Goal: Task Accomplishment & Management: Manage account settings

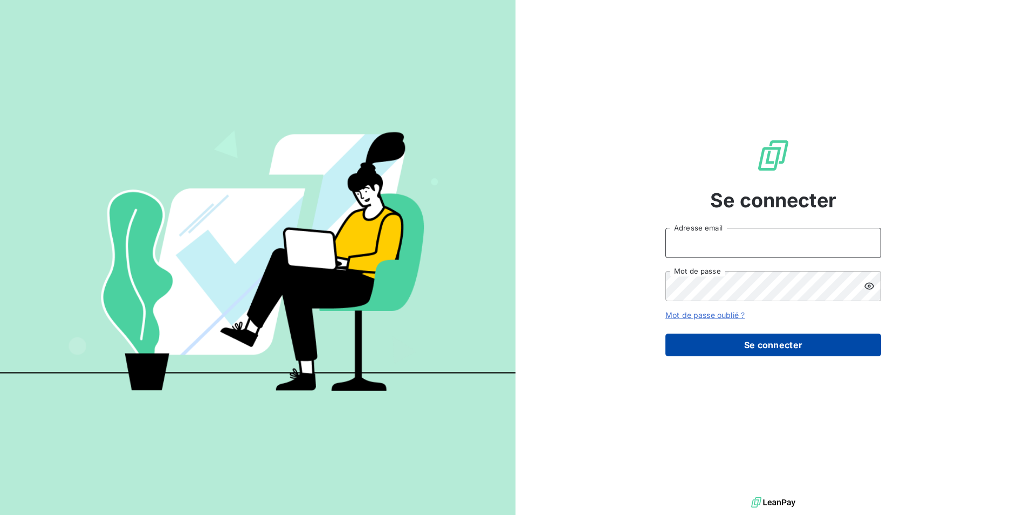
type input "[PERSON_NAME][EMAIL_ADDRESS][DOMAIN_NAME]"
click at [739, 351] on button "Se connecter" at bounding box center [774, 344] width 216 height 23
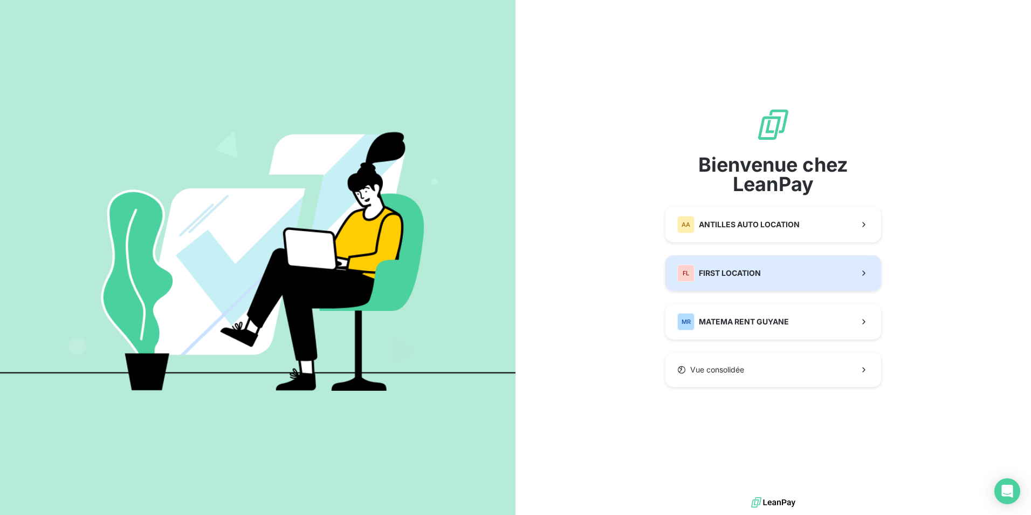
click at [729, 272] on span "FIRST LOCATION" at bounding box center [730, 272] width 62 height 11
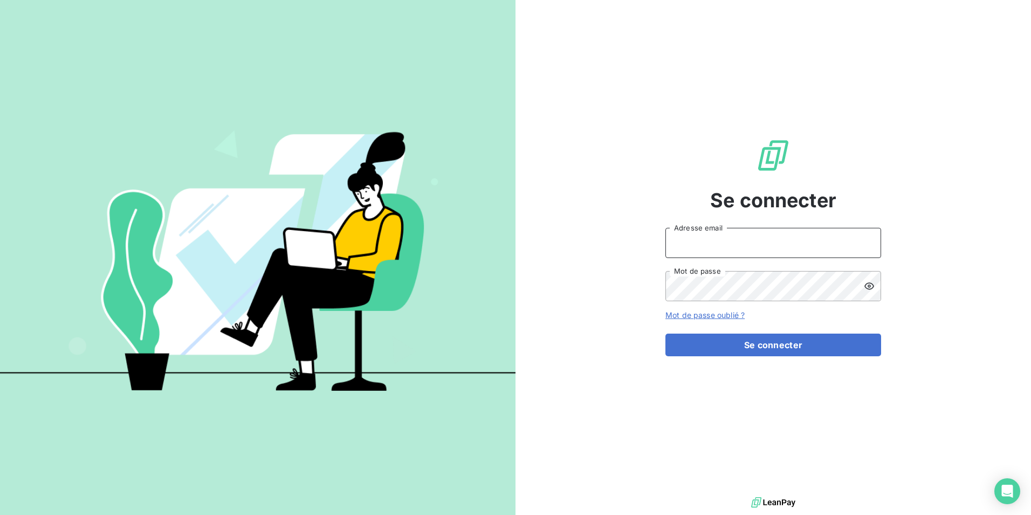
type input "[PERSON_NAME][EMAIL_ADDRESS][DOMAIN_NAME]"
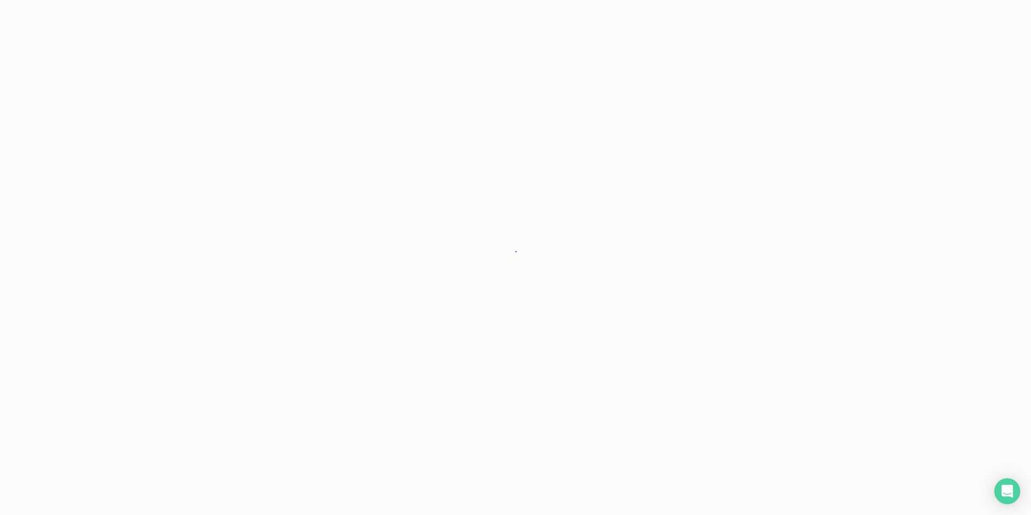
click at [744, 346] on div at bounding box center [515, 257] width 1031 height 515
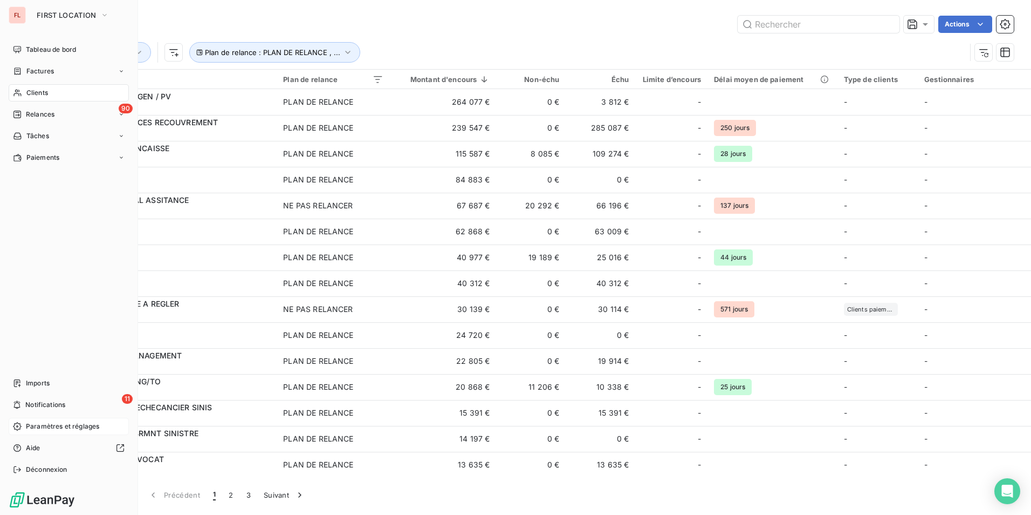
click at [40, 427] on span "Paramètres et réglages" at bounding box center [62, 426] width 73 height 10
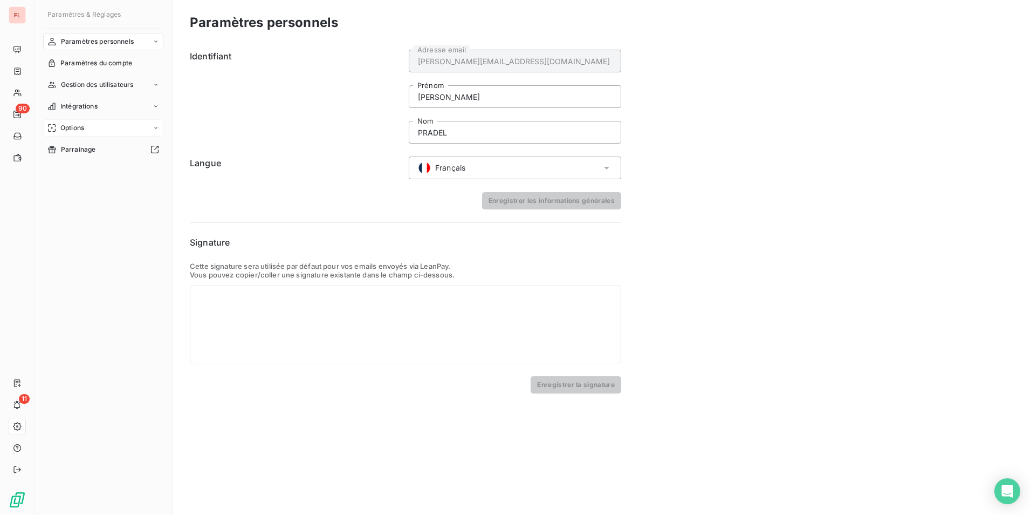
click at [79, 127] on span "Options" at bounding box center [72, 128] width 24 height 10
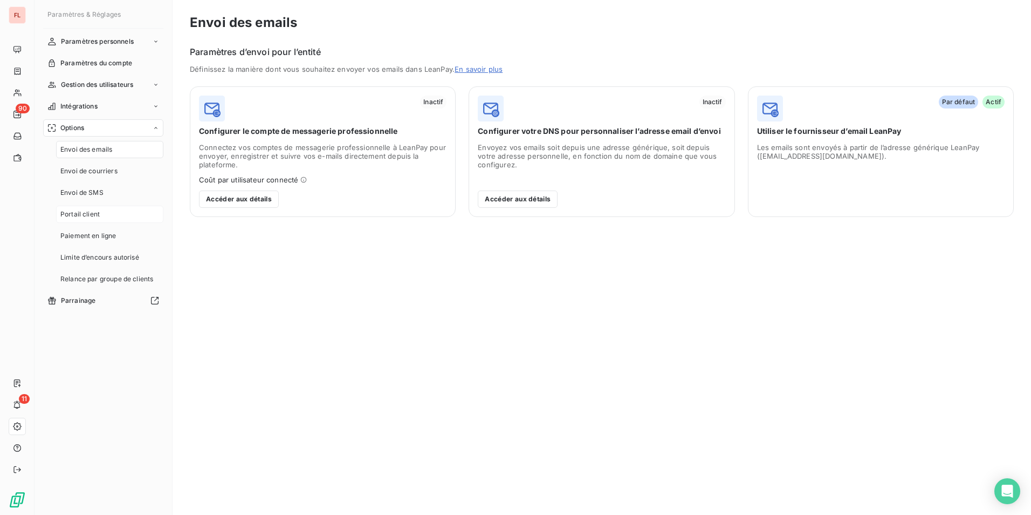
click at [90, 216] on span "Portail client" at bounding box center [79, 214] width 39 height 10
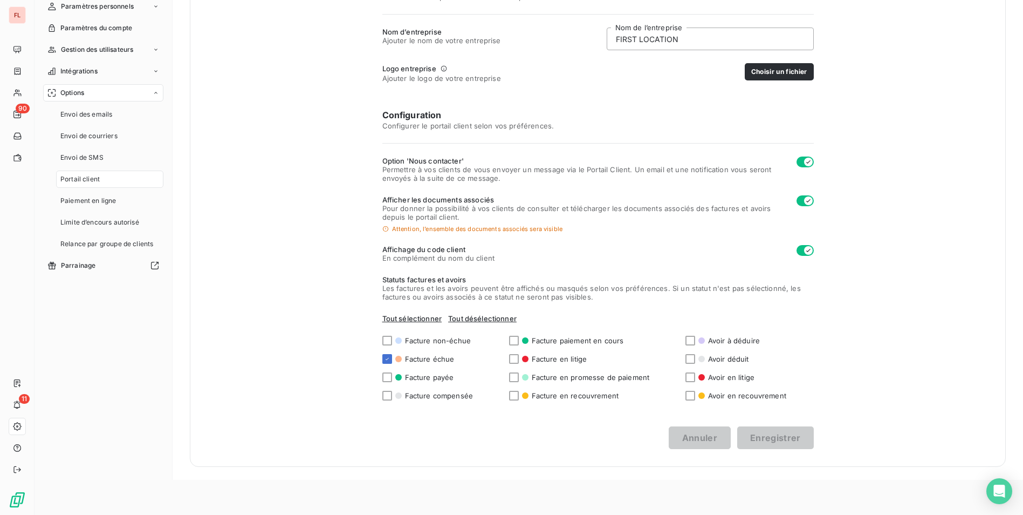
scroll to position [54, 0]
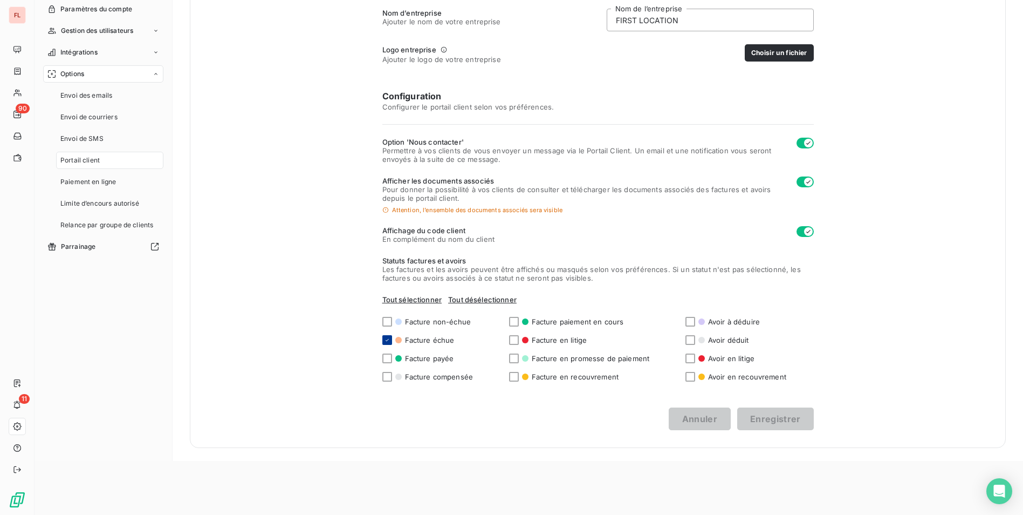
click at [384, 338] on icon at bounding box center [387, 340] width 6 height 6
checkbox input "false"
click at [759, 417] on button "Enregistrer" at bounding box center [775, 418] width 77 height 23
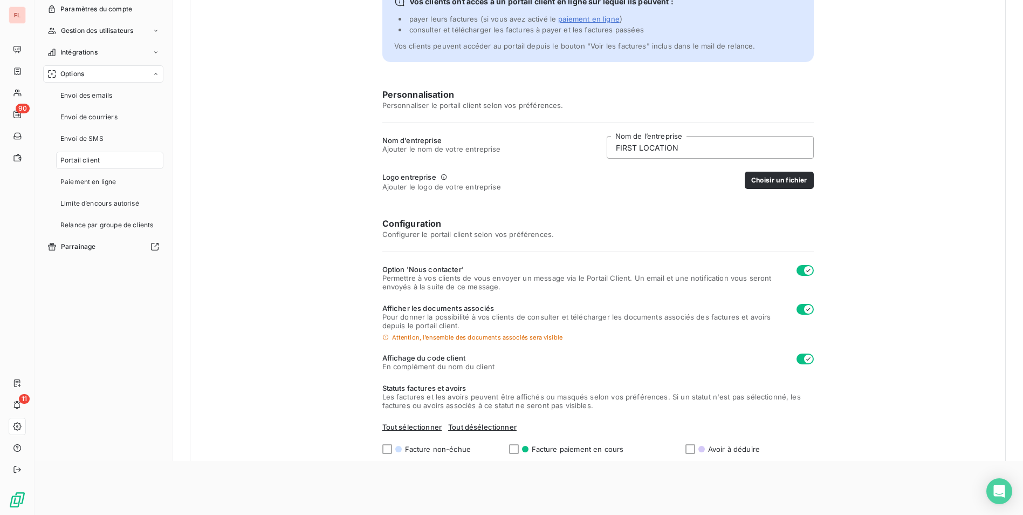
scroll to position [0, 0]
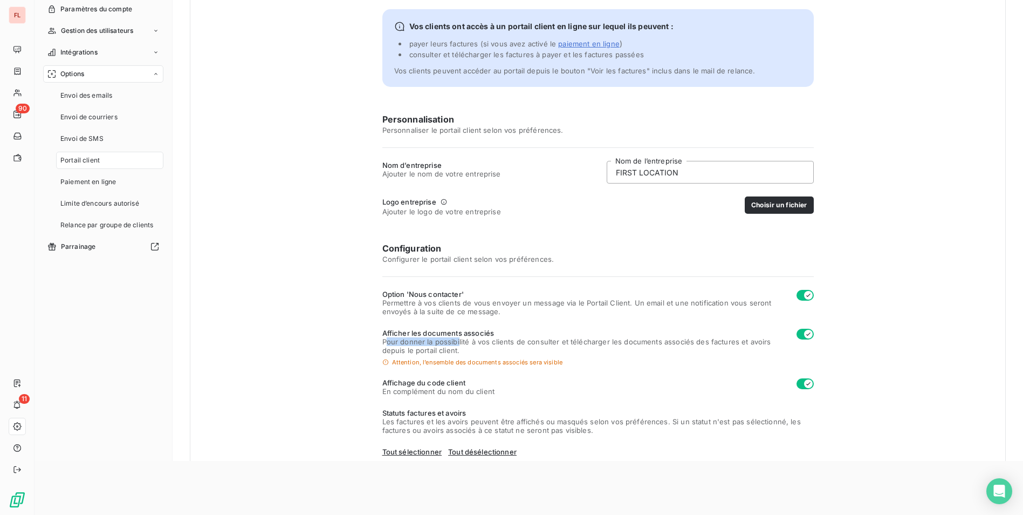
drag, startPoint x: 383, startPoint y: 342, endPoint x: 454, endPoint y: 342, distance: 71.2
click at [454, 342] on span "Pour donner la possibilité à vos clients de consulter et télécharger les docume…" at bounding box center [585, 345] width 406 height 17
drag, startPoint x: 454, startPoint y: 342, endPoint x: 500, endPoint y: 334, distance: 47.2
click at [500, 334] on span "Afficher les documents associés" at bounding box center [585, 332] width 406 height 9
drag, startPoint x: 500, startPoint y: 334, endPoint x: 681, endPoint y: 345, distance: 181.0
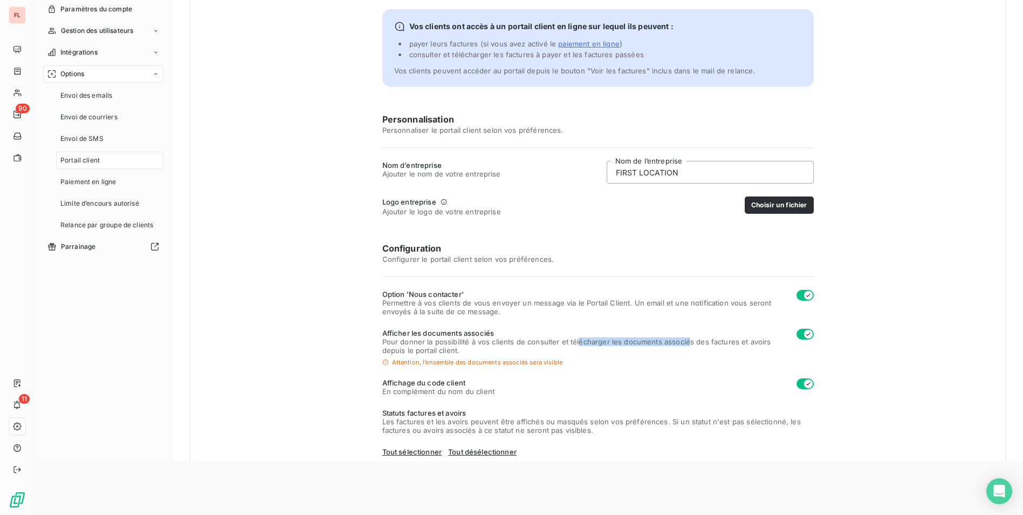
click at [681, 345] on span "Pour donner la possibilité à vos clients de consulter et télécharger les docume…" at bounding box center [585, 345] width 406 height 17
drag, startPoint x: 397, startPoint y: 363, endPoint x: 529, endPoint y: 369, distance: 131.8
click at [529, 369] on div "Configuration Configurer le portail client selon vos préférences. Option 'Nous …" at bounding box center [597, 388] width 431 height 292
drag, startPoint x: 529, startPoint y: 369, endPoint x: 441, endPoint y: 335, distance: 93.9
click at [441, 335] on span "Afficher les documents associés" at bounding box center [585, 332] width 406 height 9
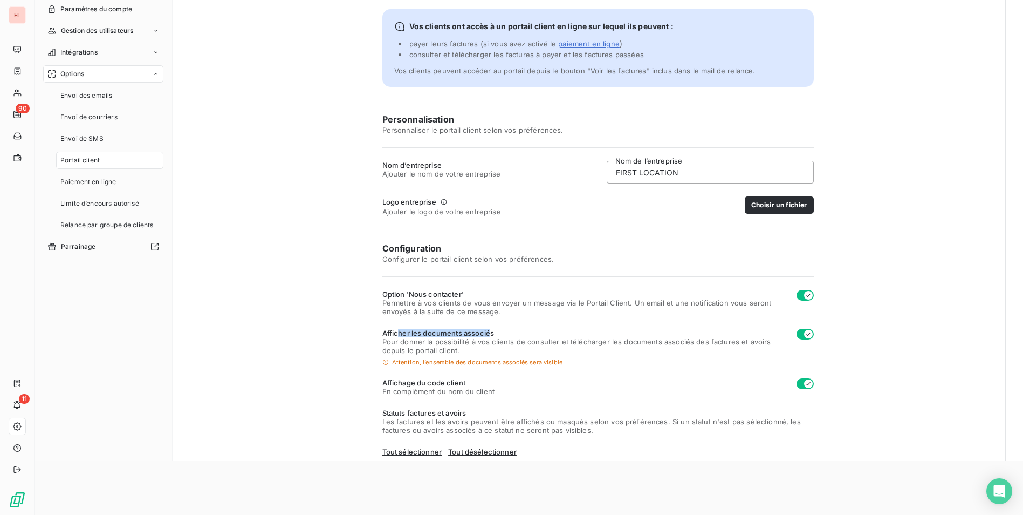
drag, startPoint x: 393, startPoint y: 333, endPoint x: 487, endPoint y: 334, distance: 94.4
click at [487, 334] on span "Afficher les documents associés" at bounding box center [585, 332] width 406 height 9
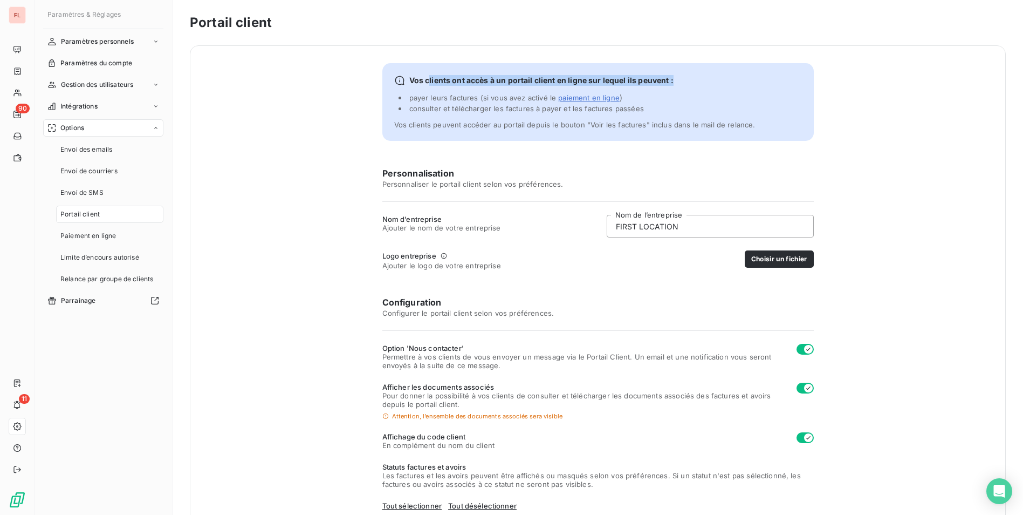
drag, startPoint x: 425, startPoint y: 80, endPoint x: 670, endPoint y: 81, distance: 244.8
click at [670, 81] on span "Vos clients ont accès à un portail client en ligne sur lequel ils peuvent :" at bounding box center [541, 80] width 264 height 11
drag, startPoint x: 413, startPoint y: 100, endPoint x: 479, endPoint y: 100, distance: 66.3
click at [479, 100] on span "payer leurs factures (si vous avez activé le paiement en ligne" at bounding box center [514, 97] width 210 height 9
drag, startPoint x: 479, startPoint y: 100, endPoint x: 409, endPoint y: 109, distance: 70.8
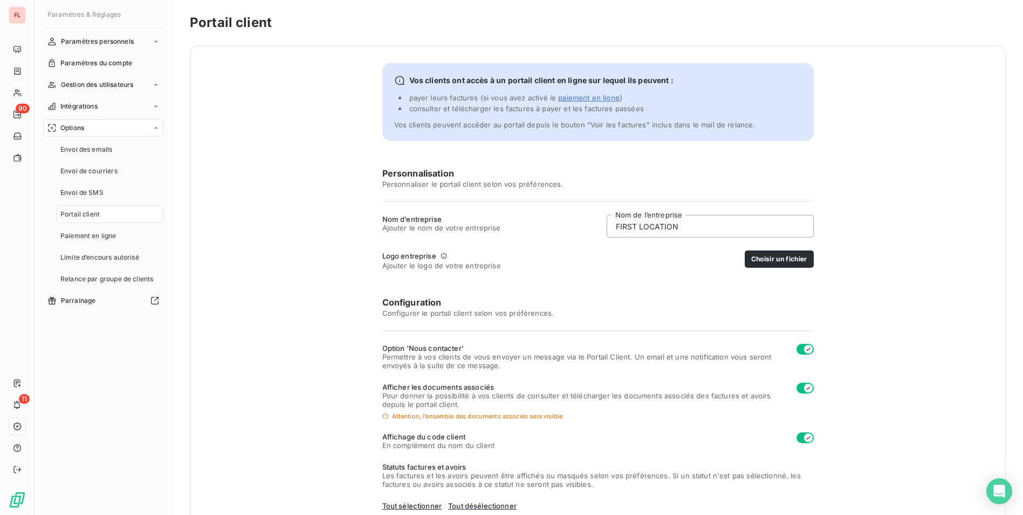
click at [409, 109] on span "consulter et télécharger les factures à payer et les factures passées" at bounding box center [526, 108] width 235 height 9
drag, startPoint x: 602, startPoint y: 107, endPoint x: 654, endPoint y: 107, distance: 51.8
click at [654, 107] on li "consulter et télécharger les factures à payer et les factures passées" at bounding box center [577, 108] width 357 height 11
click at [81, 172] on span "Envoi de courriers" at bounding box center [88, 171] width 57 height 10
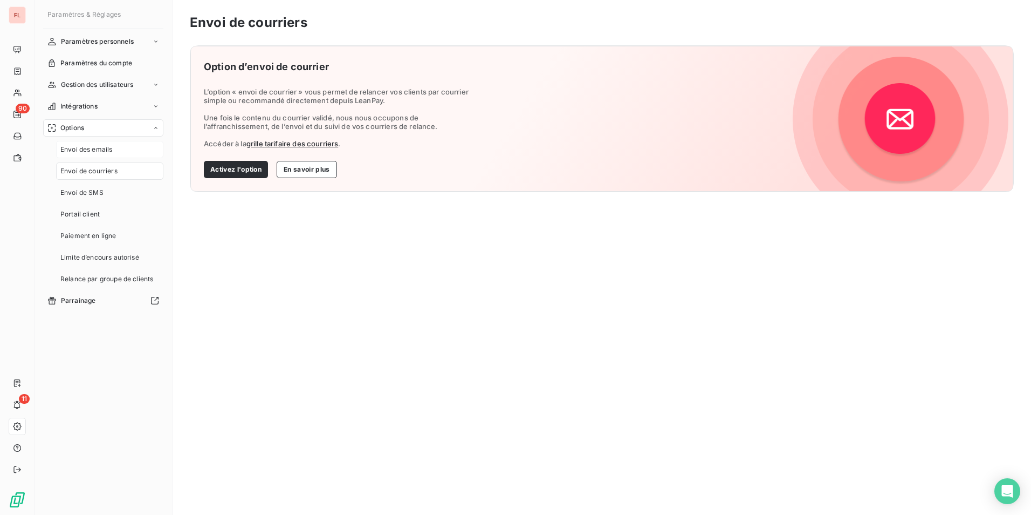
click at [81, 152] on span "Envoi des emails" at bounding box center [86, 150] width 52 height 10
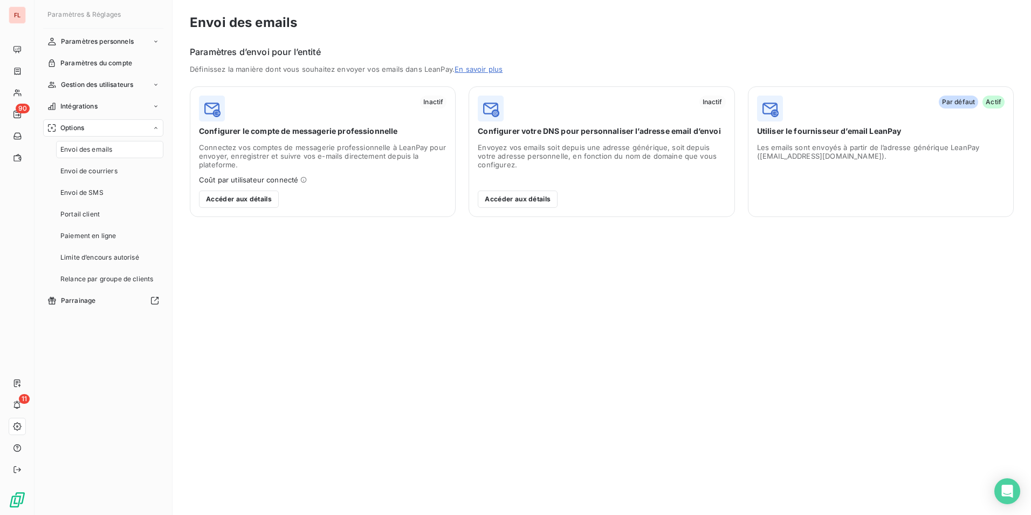
click at [800, 165] on div "Les emails sont envoyés à partir de l’adresse générique LeanPay ([EMAIL_ADDRESS…" at bounding box center [881, 175] width 248 height 65
click at [876, 162] on div "Les emails sont envoyés à partir de l’adresse générique LeanPay ([EMAIL_ADDRESS…" at bounding box center [881, 175] width 248 height 65
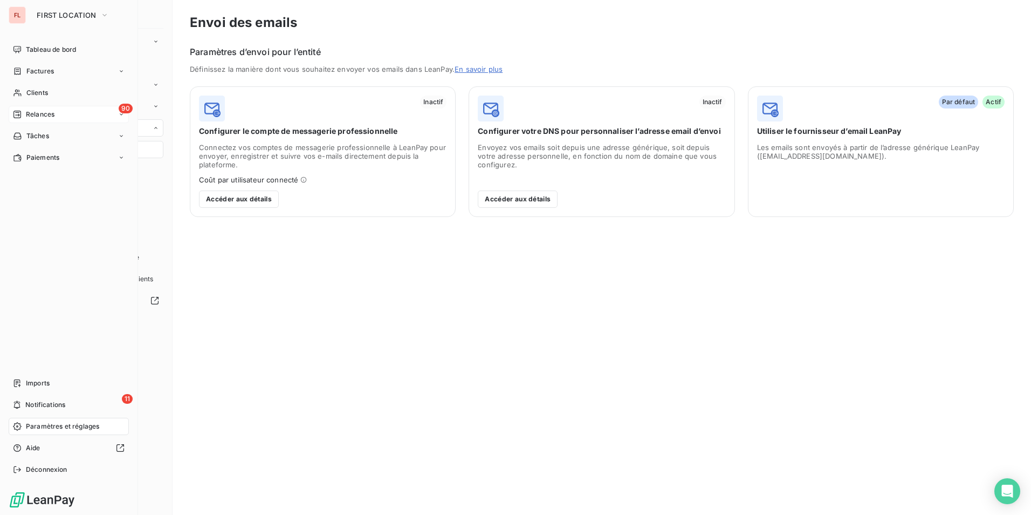
click at [35, 115] on span "Relances" at bounding box center [40, 114] width 29 height 10
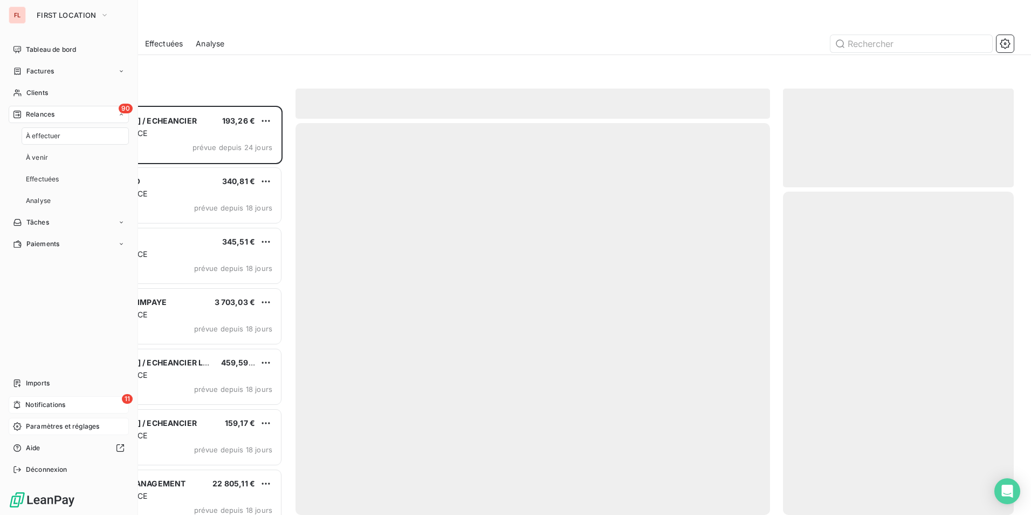
scroll to position [401, 223]
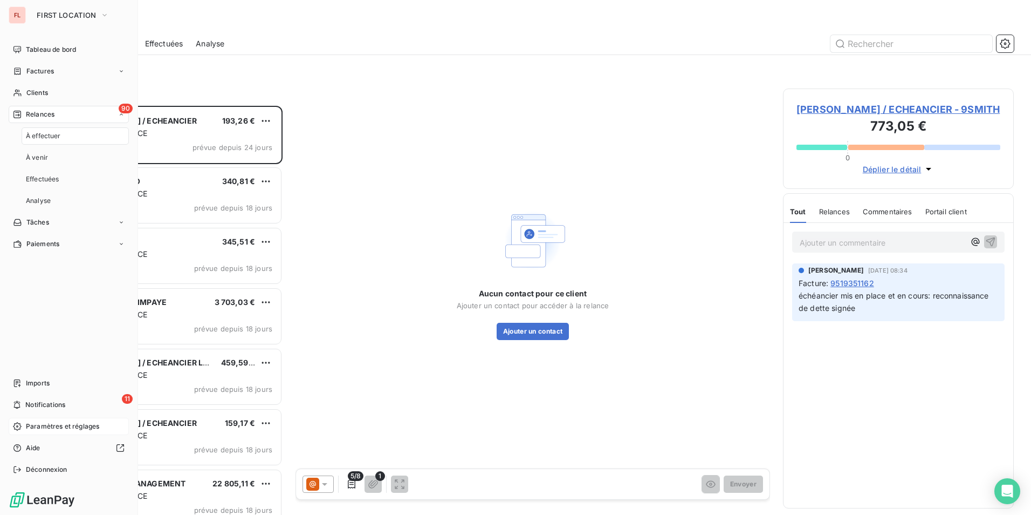
click at [45, 429] on span "Paramètres et réglages" at bounding box center [62, 426] width 73 height 10
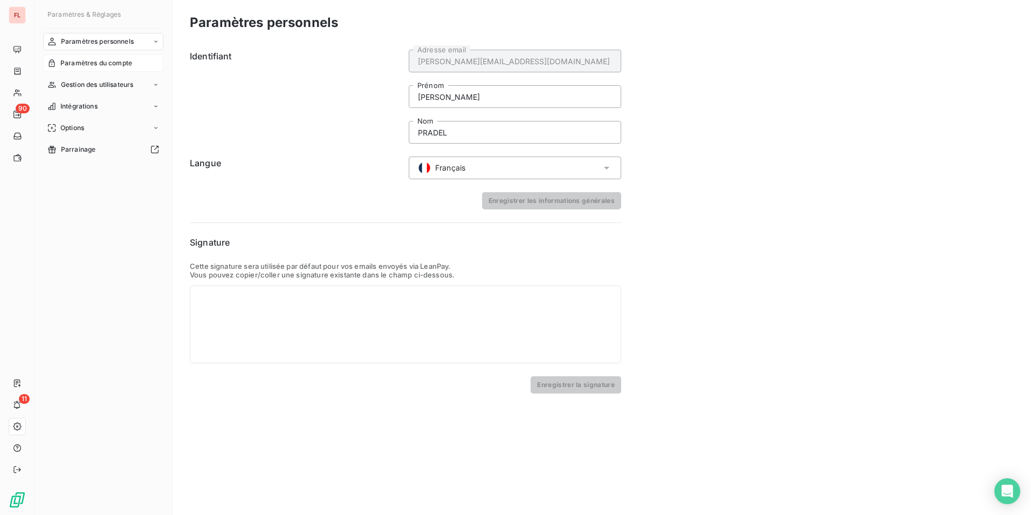
click at [85, 64] on span "Paramètres du compte" at bounding box center [96, 63] width 72 height 10
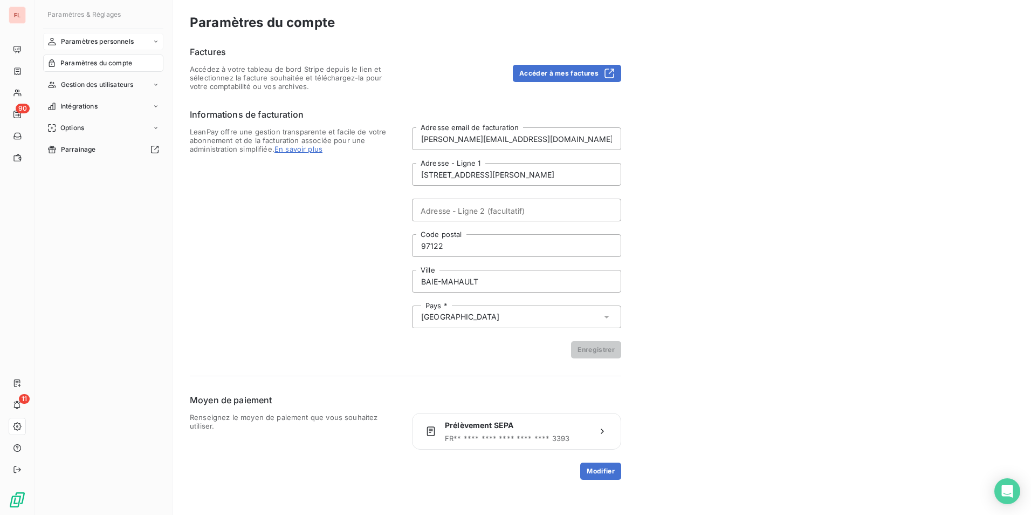
click at [88, 38] on span "Paramètres personnels" at bounding box center [97, 42] width 73 height 10
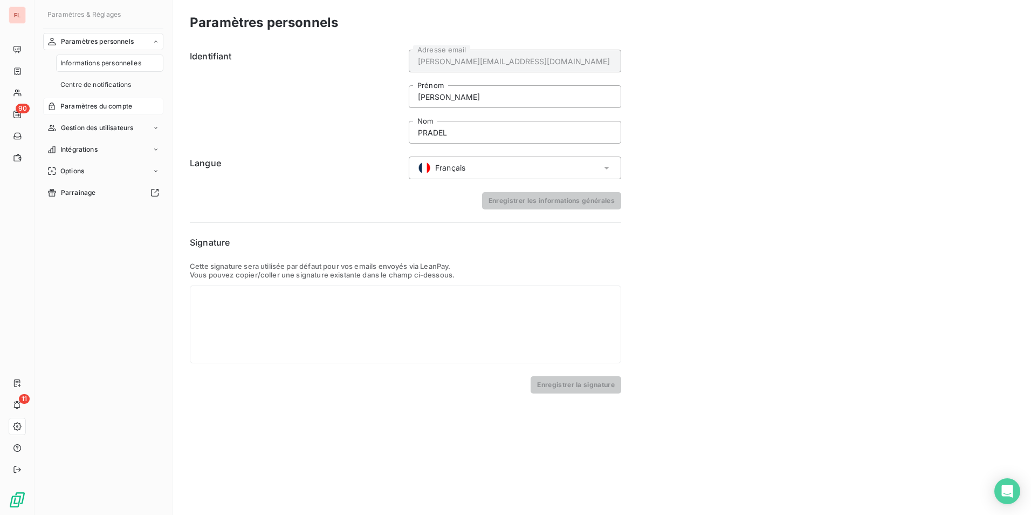
click at [87, 108] on span "Paramètres du compte" at bounding box center [96, 106] width 72 height 10
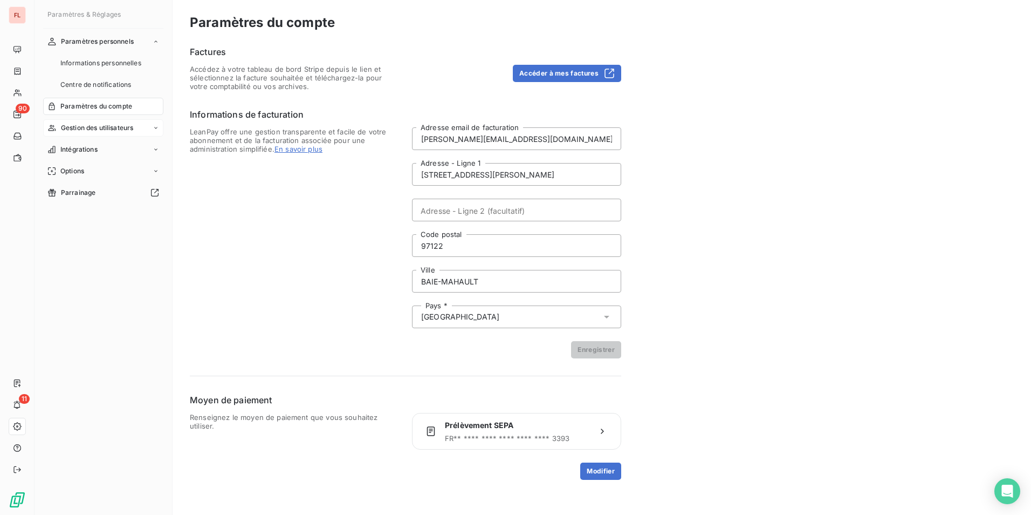
click at [87, 126] on span "Gestion des utilisateurs" at bounding box center [97, 128] width 73 height 10
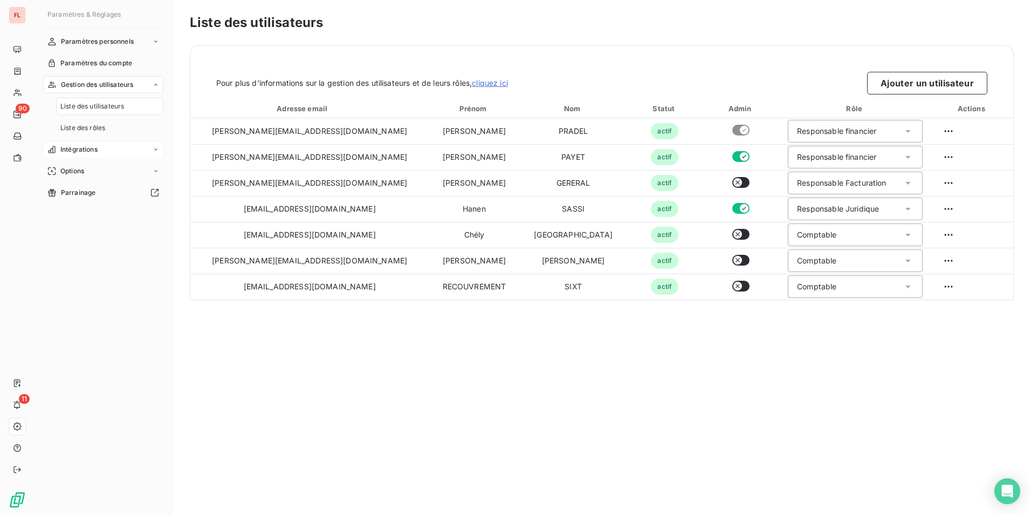
click at [85, 146] on span "Intégrations" at bounding box center [78, 150] width 37 height 10
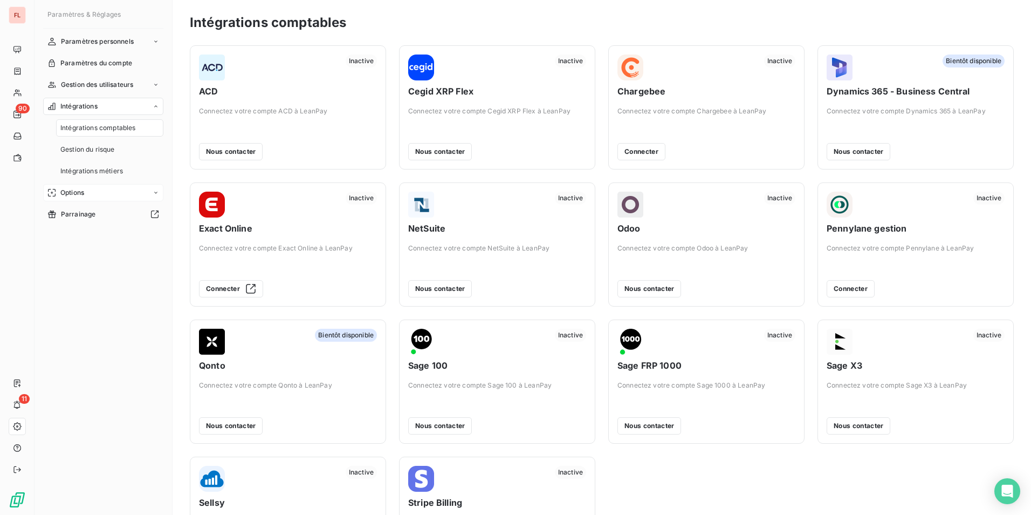
click at [80, 193] on span "Options" at bounding box center [72, 193] width 24 height 10
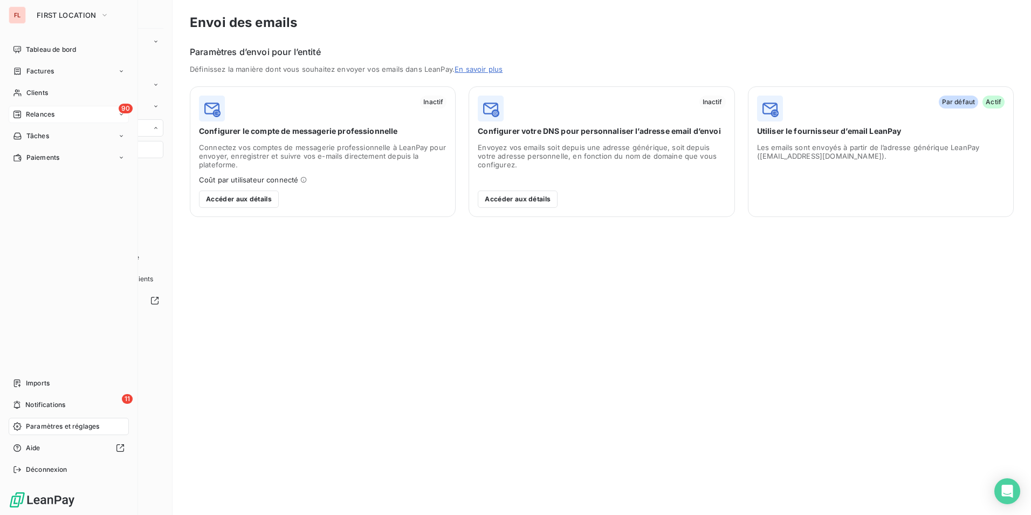
click at [44, 113] on span "Relances" at bounding box center [40, 114] width 29 height 10
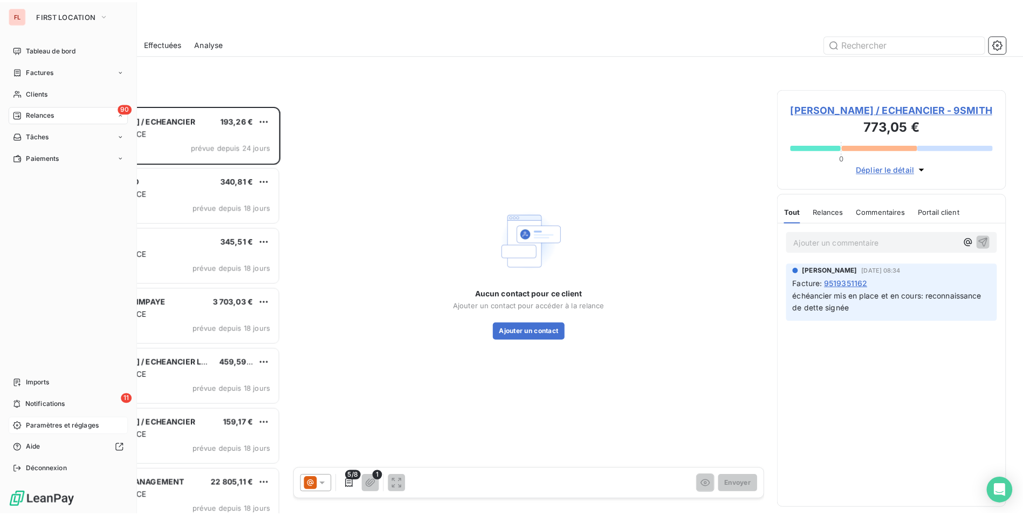
scroll to position [401, 223]
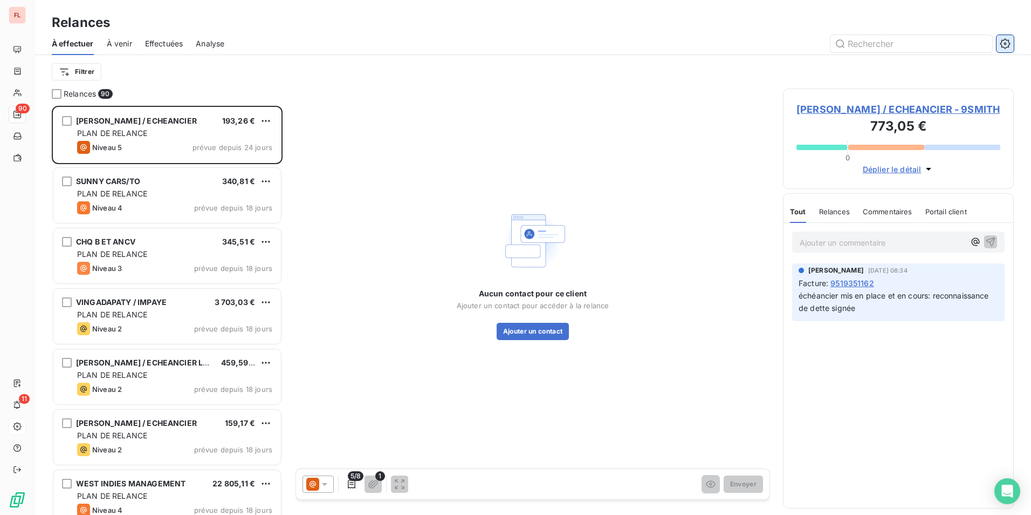
click at [1008, 44] on icon "button" at bounding box center [1005, 43] width 11 height 11
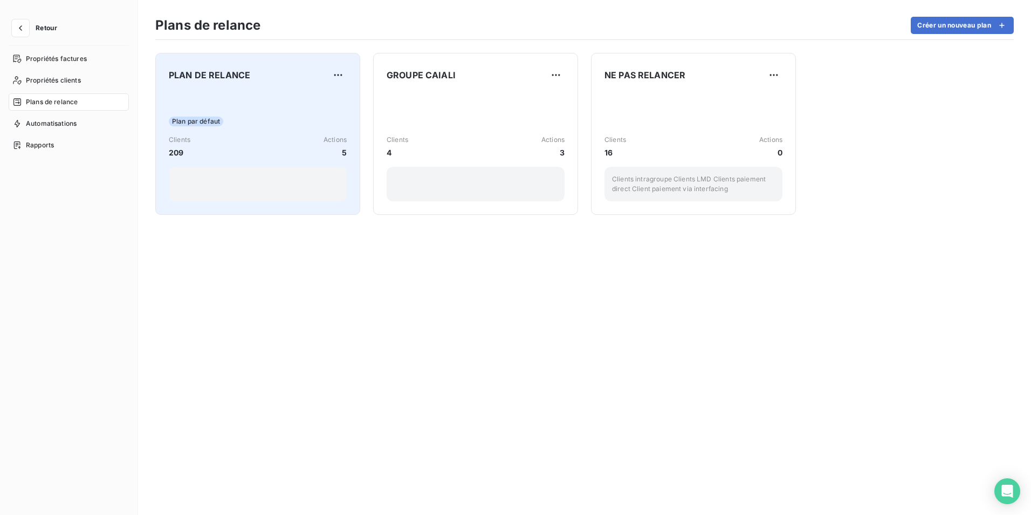
click at [198, 74] on span "PLAN DE RELANCE" at bounding box center [209, 74] width 81 height 13
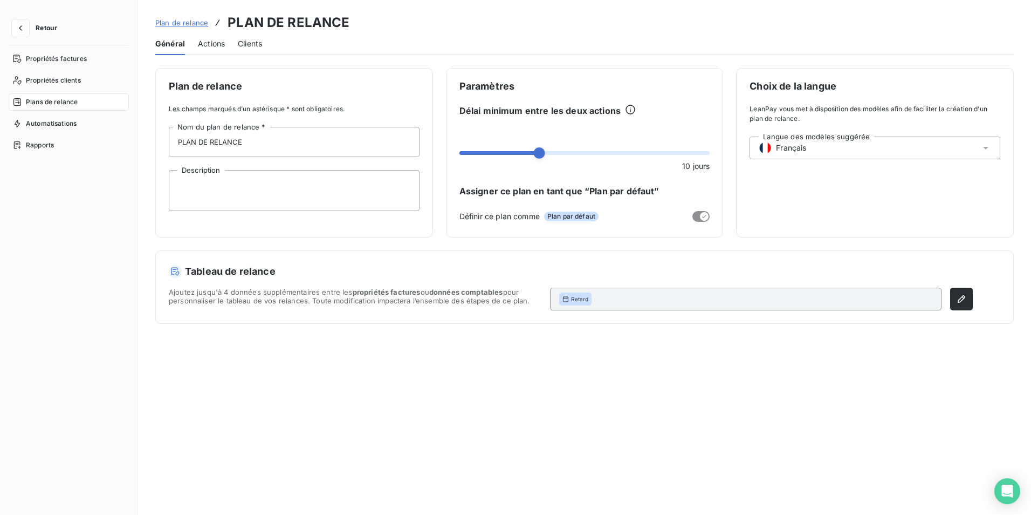
click at [224, 39] on span "Actions" at bounding box center [211, 43] width 27 height 11
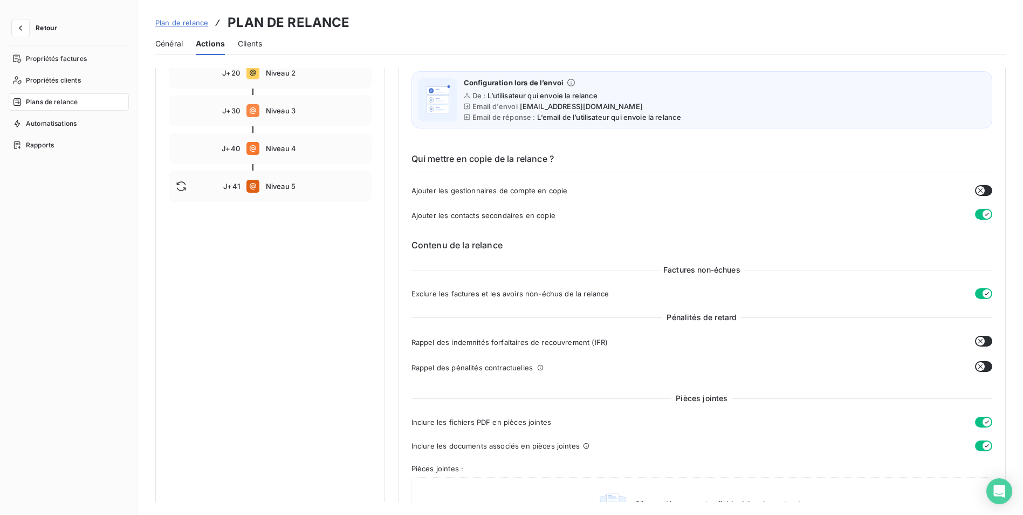
scroll to position [216, 0]
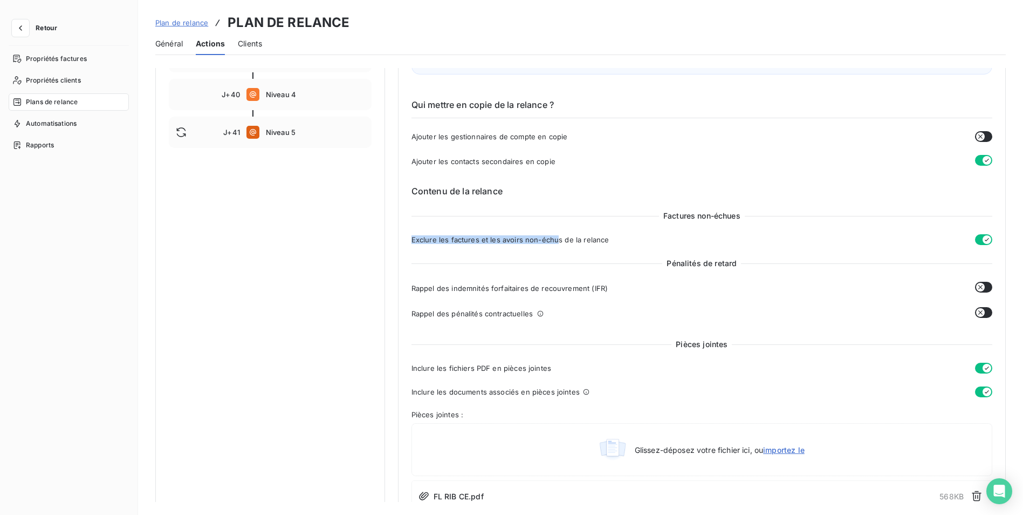
drag, startPoint x: 412, startPoint y: 240, endPoint x: 555, endPoint y: 243, distance: 143.0
click at [555, 243] on span "Exclure les factures et les avoirs non-échus de la relance" at bounding box center [510, 239] width 198 height 9
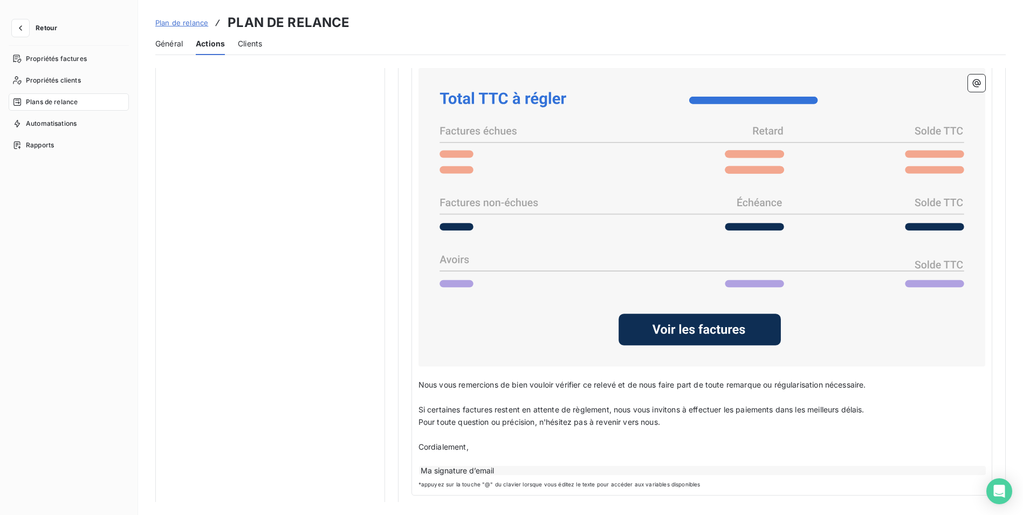
scroll to position [857, 0]
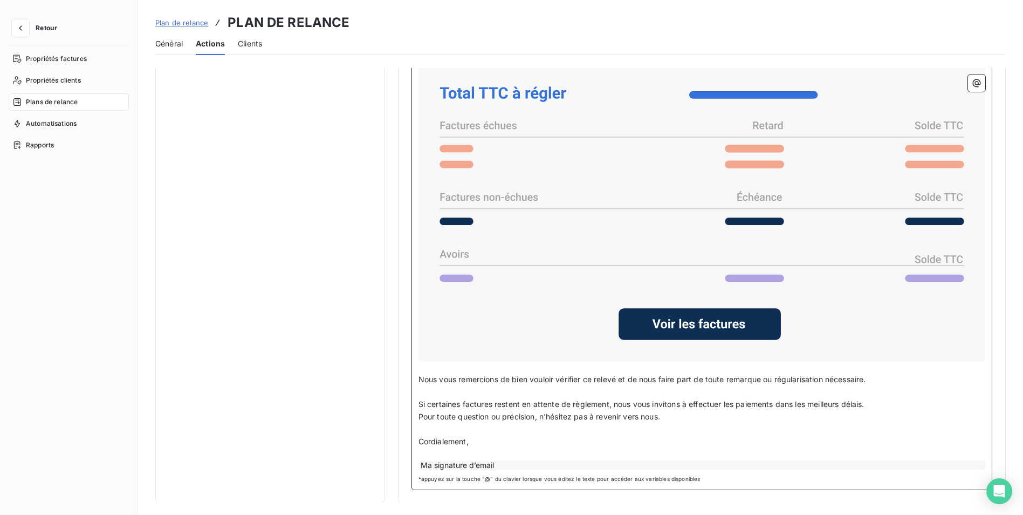
click at [740, 324] on icon at bounding box center [699, 324] width 93 height 10
drag, startPoint x: 581, startPoint y: 334, endPoint x: 540, endPoint y: 328, distance: 41.9
click at [540, 328] on icon at bounding box center [702, 212] width 558 height 290
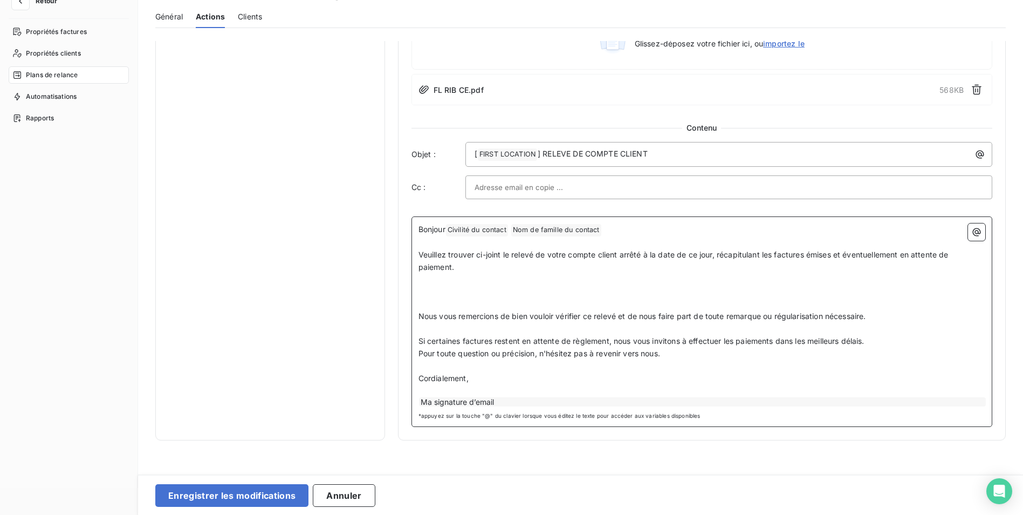
scroll to position [54, 0]
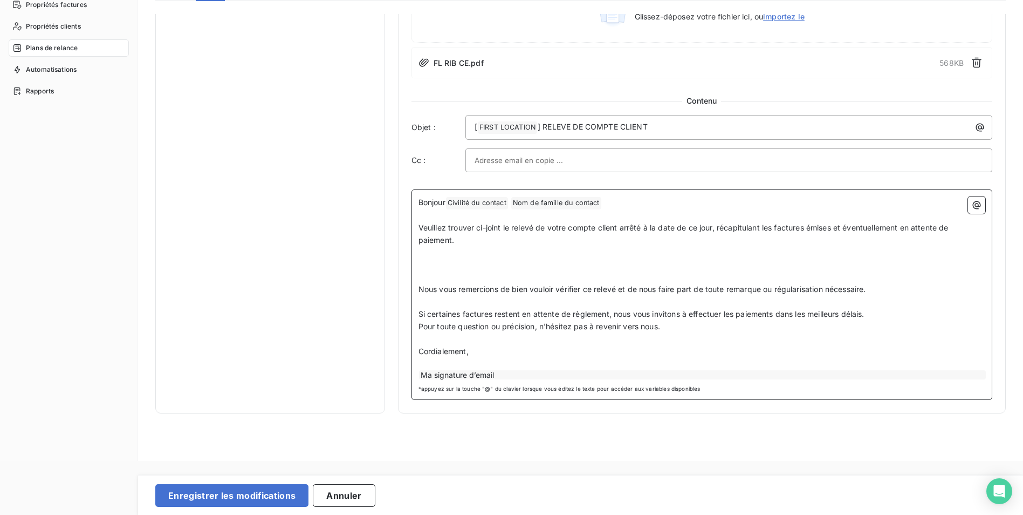
click at [428, 255] on p "﻿" at bounding box center [702, 252] width 567 height 12
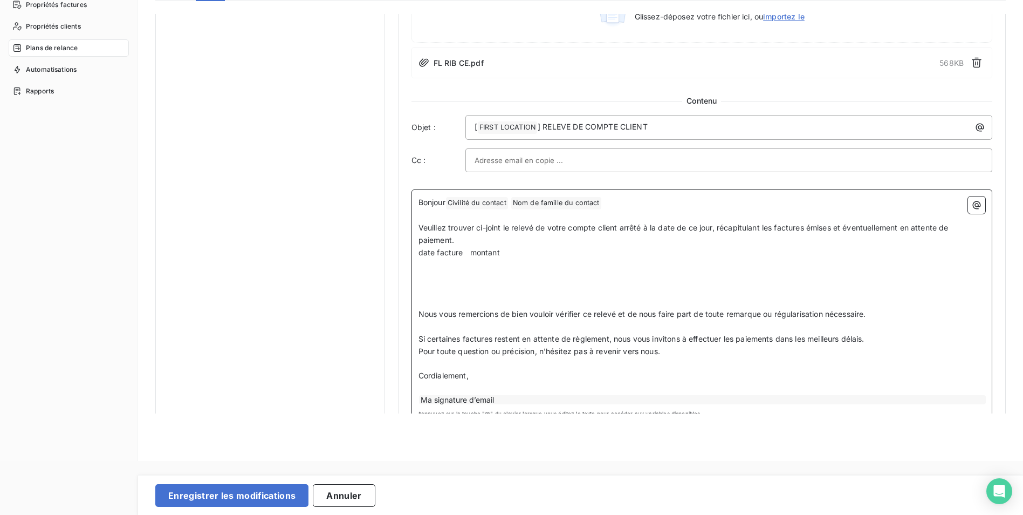
click at [441, 269] on p at bounding box center [702, 264] width 567 height 12
click at [429, 276] on p "﻿" at bounding box center [702, 277] width 567 height 12
drag, startPoint x: 421, startPoint y: 254, endPoint x: 507, endPoint y: 271, distance: 87.5
click at [507, 271] on div "Bonjour Civilité du contact ﻿ Nom de famille du contact ﻿ ﻿ ﻿ [PERSON_NAME] tro…" at bounding box center [702, 300] width 567 height 209
click at [446, 273] on p "﻿" at bounding box center [702, 277] width 567 height 12
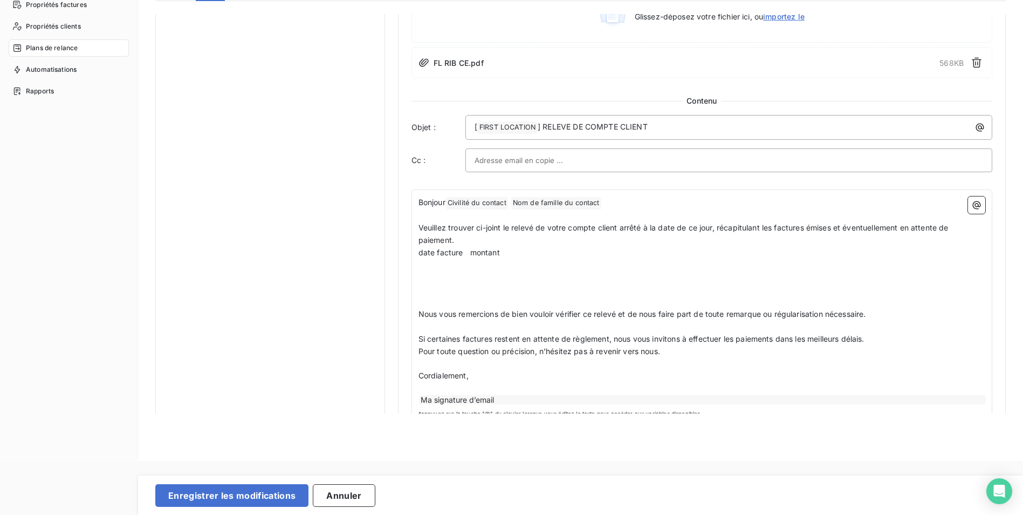
click at [414, 249] on div "Bonjour Civilité du contact ﻿ Nom de famille du contact ﻿ ﻿ ﻿ [PERSON_NAME] tro…" at bounding box center [701, 306] width 581 height 235
drag, startPoint x: 437, startPoint y: 252, endPoint x: 433, endPoint y: 256, distance: 5.7
click at [448, 256] on span "date facture montant" at bounding box center [459, 252] width 81 height 9
drag, startPoint x: 419, startPoint y: 254, endPoint x: 504, endPoint y: 290, distance: 93.1
click at [504, 290] on div "Bonjour Civilité du contact ﻿ Nom de famille du contact ﻿ ﻿ ﻿ [PERSON_NAME] tro…" at bounding box center [702, 300] width 567 height 209
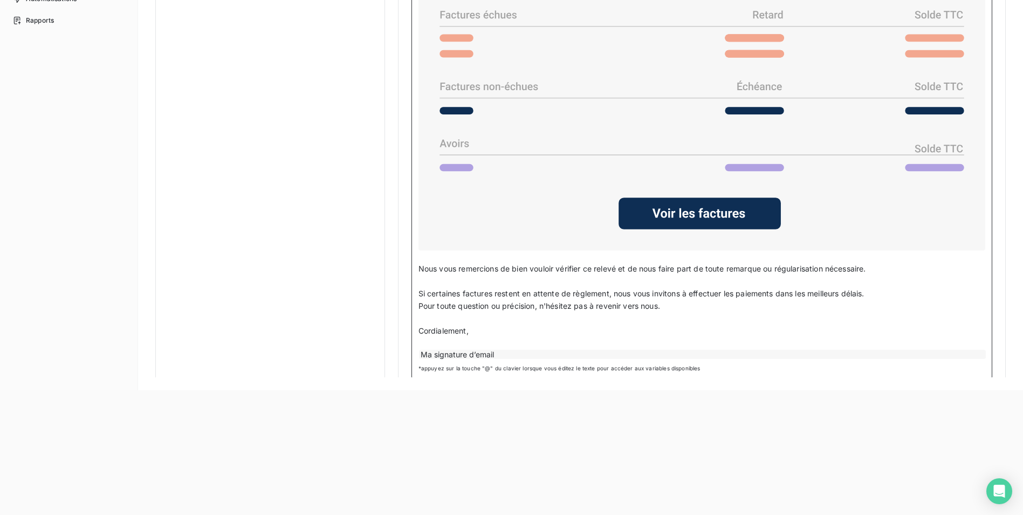
scroll to position [803, 0]
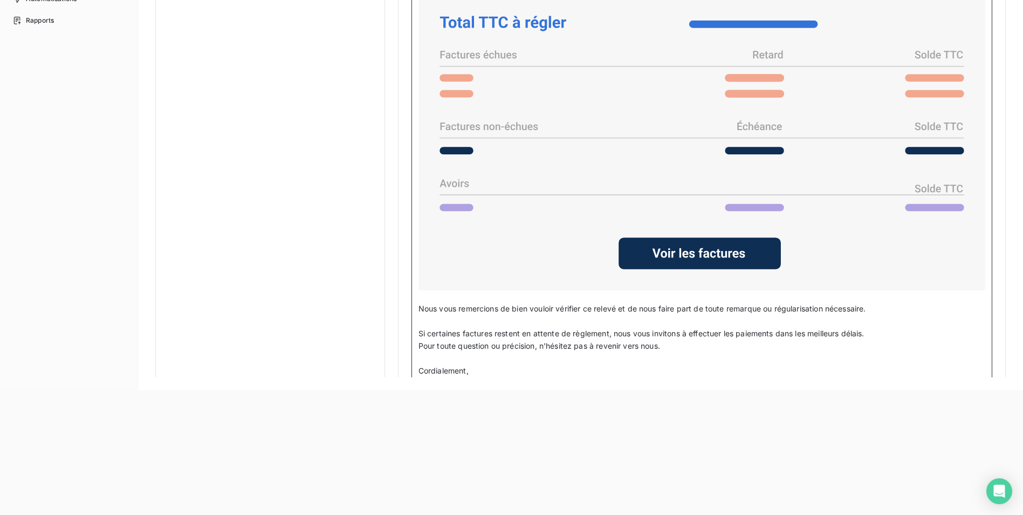
click at [549, 208] on icon at bounding box center [702, 141] width 558 height 290
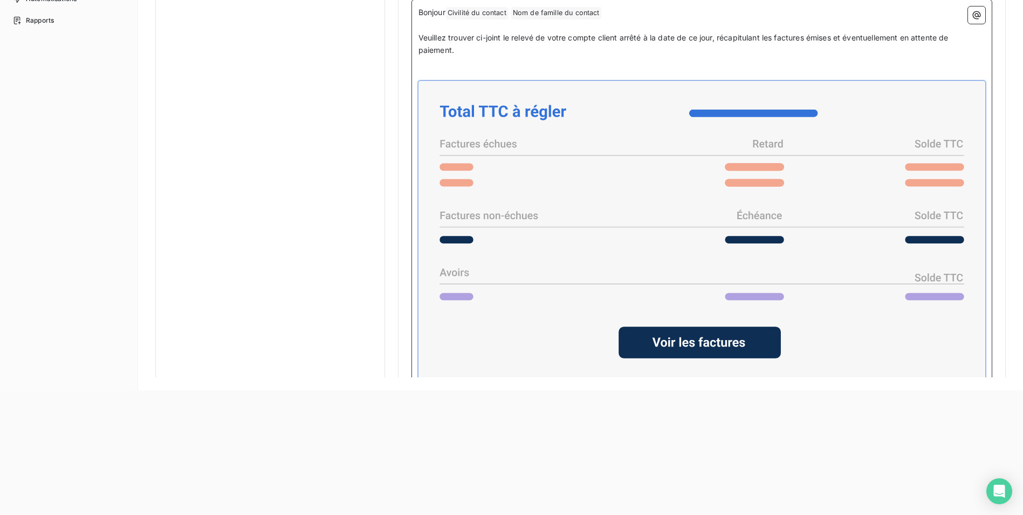
scroll to position [695, 0]
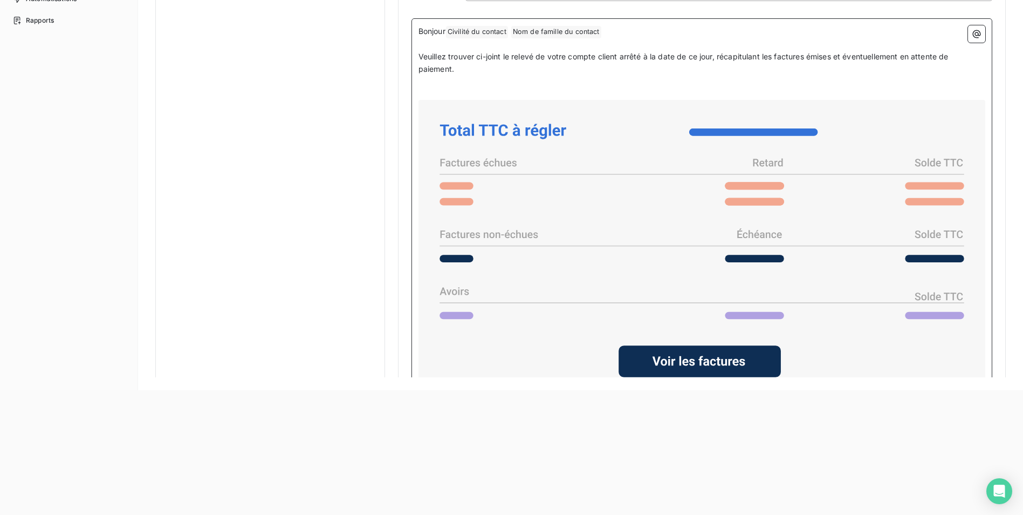
drag, startPoint x: 689, startPoint y: 352, endPoint x: 572, endPoint y: 327, distance: 119.6
click at [572, 327] on icon at bounding box center [702, 249] width 558 height 290
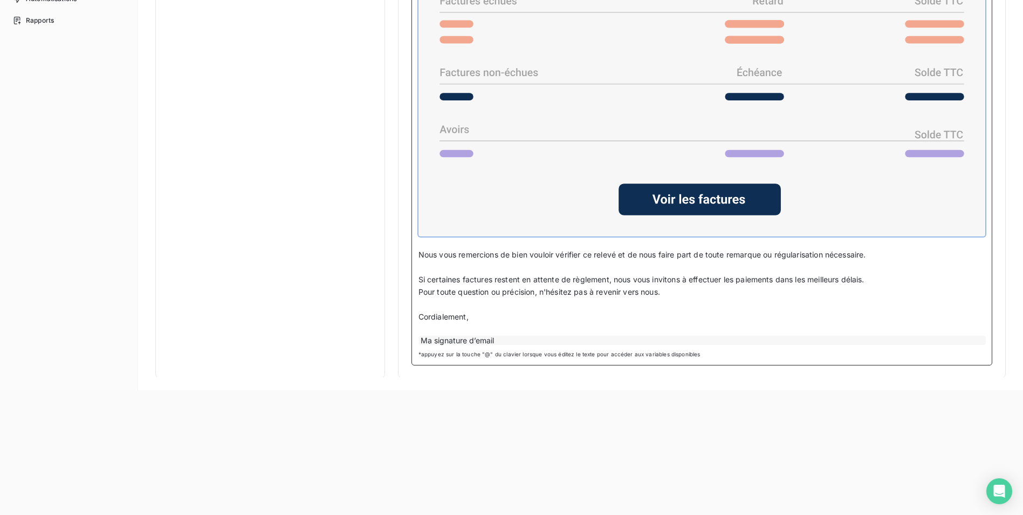
click at [813, 224] on icon at bounding box center [702, 87] width 558 height 290
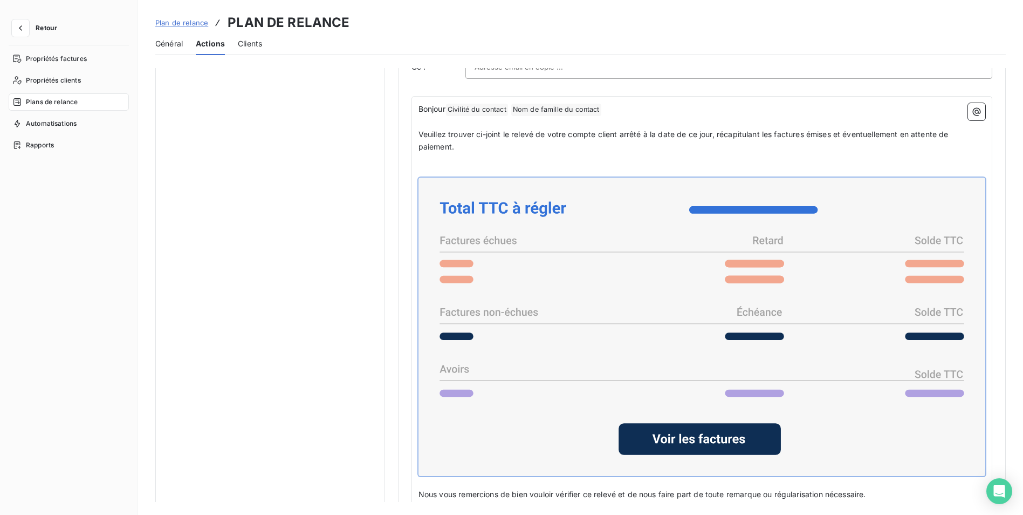
scroll to position [749, 0]
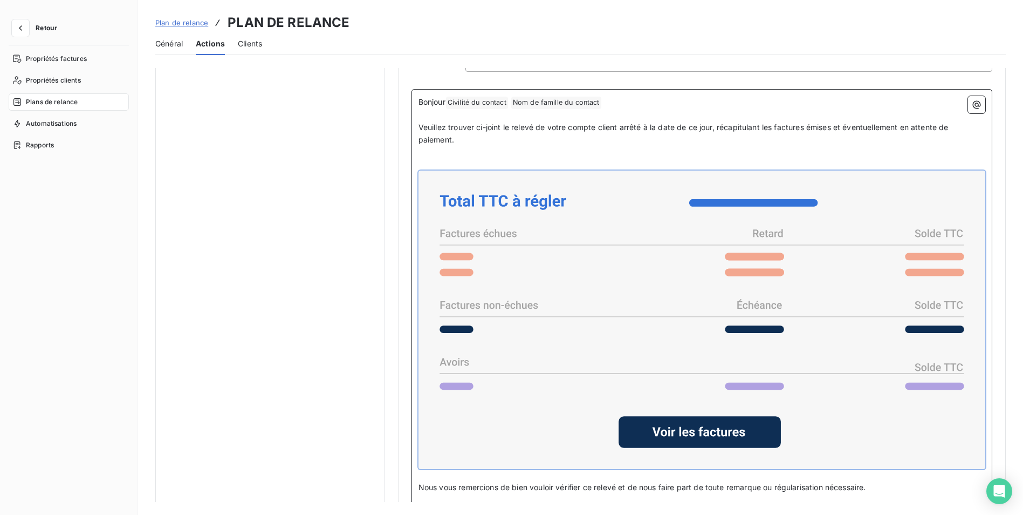
click at [557, 185] on icon at bounding box center [702, 320] width 558 height 290
click at [589, 154] on p "﻿" at bounding box center [702, 152] width 567 height 12
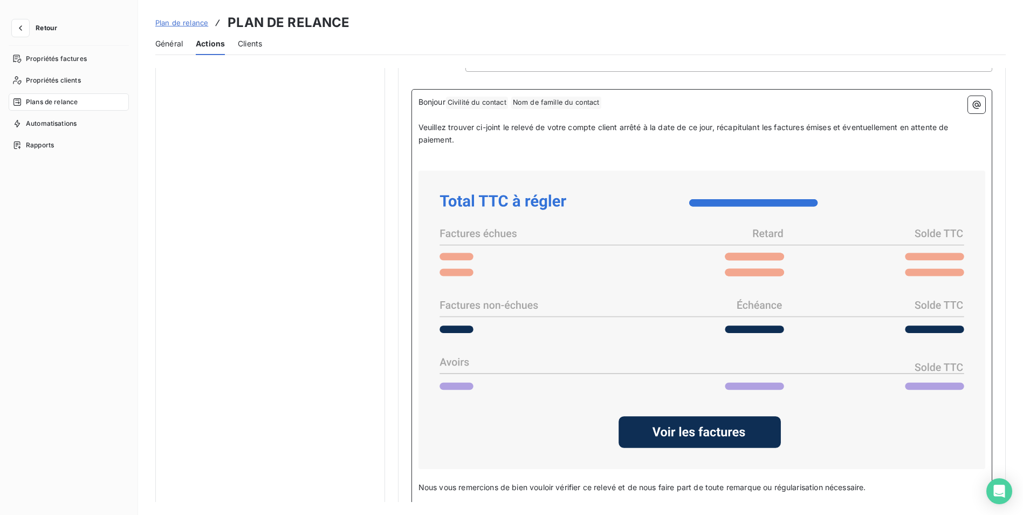
click at [596, 218] on icon at bounding box center [702, 320] width 558 height 290
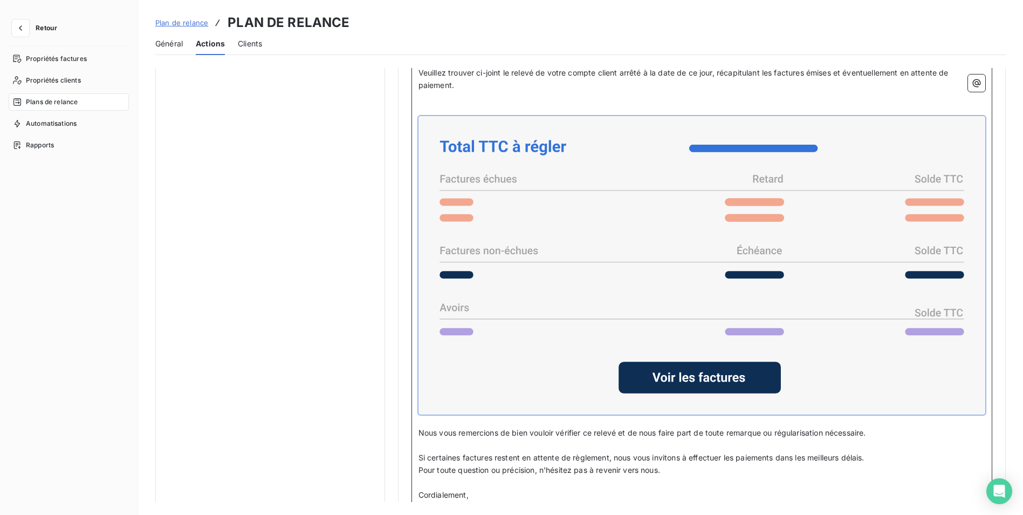
scroll to position [695, 0]
